Goal: Transaction & Acquisition: Subscribe to service/newsletter

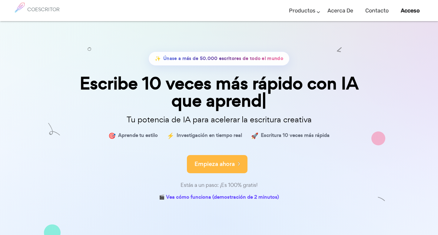
click at [227, 163] on font "Empieza ahora" at bounding box center [214, 164] width 40 height 8
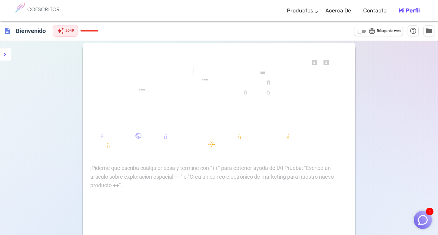
drag, startPoint x: 138, startPoint y: 64, endPoint x: 75, endPoint y: 28, distance: 72.9
click at [138, 64] on font "formato_subrayado" at bounding box center [174, 62] width 123 height 7
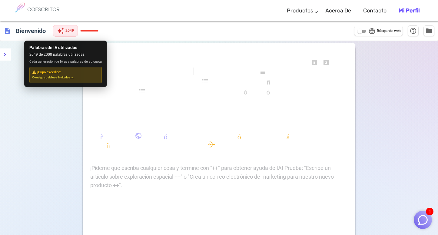
click at [63, 79] on font "Consigue palabras ilimitadas →" at bounding box center [52, 77] width 41 height 3
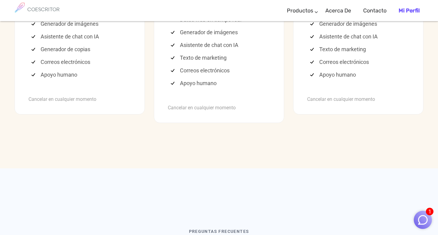
scroll to position [1713, 0]
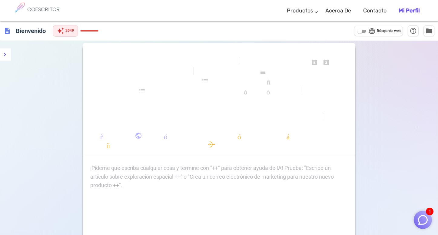
click at [182, 103] on span "formato_alinear_a_la_izquierda" at bounding box center [221, 100] width 218 height 9
click at [187, 183] on div "¡Pídeme que escriba cualquier cosa y termine con "++" para obtener ayuda de IA!…" at bounding box center [218, 177] width 257 height 26
